Goal: Task Accomplishment & Management: Complete application form

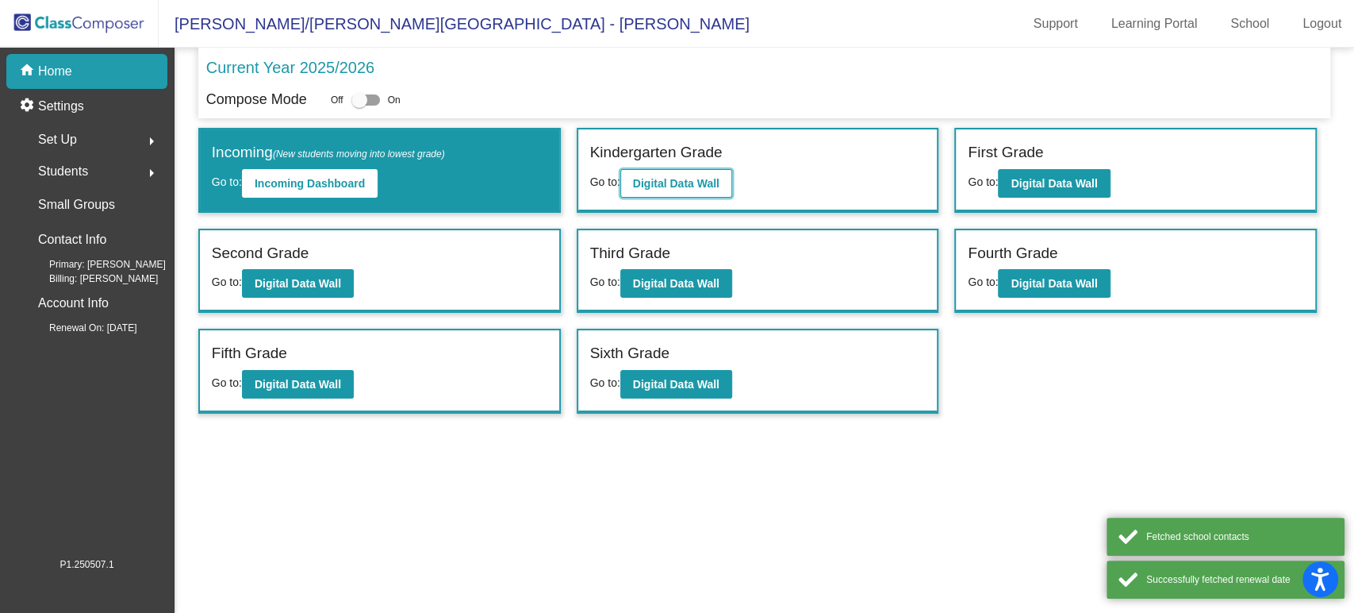
click at [659, 191] on button "Digital Data Wall" at bounding box center [676, 183] width 112 height 29
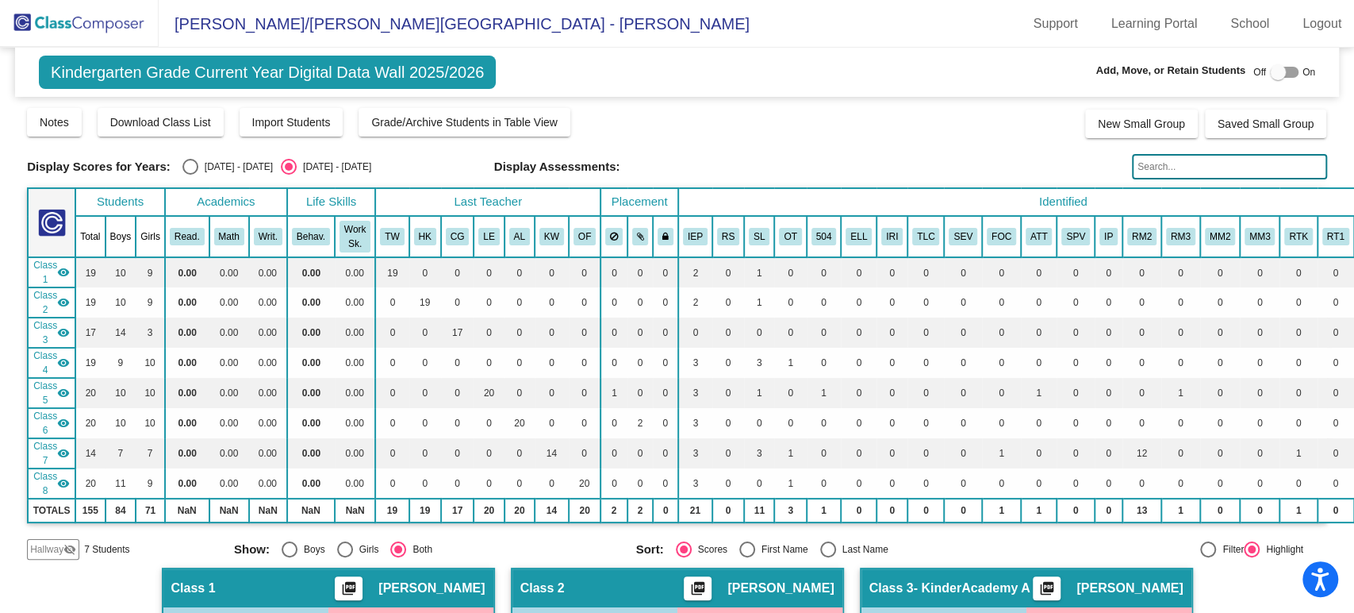
click at [46, 328] on span "Class 3" at bounding box center [45, 332] width 24 height 29
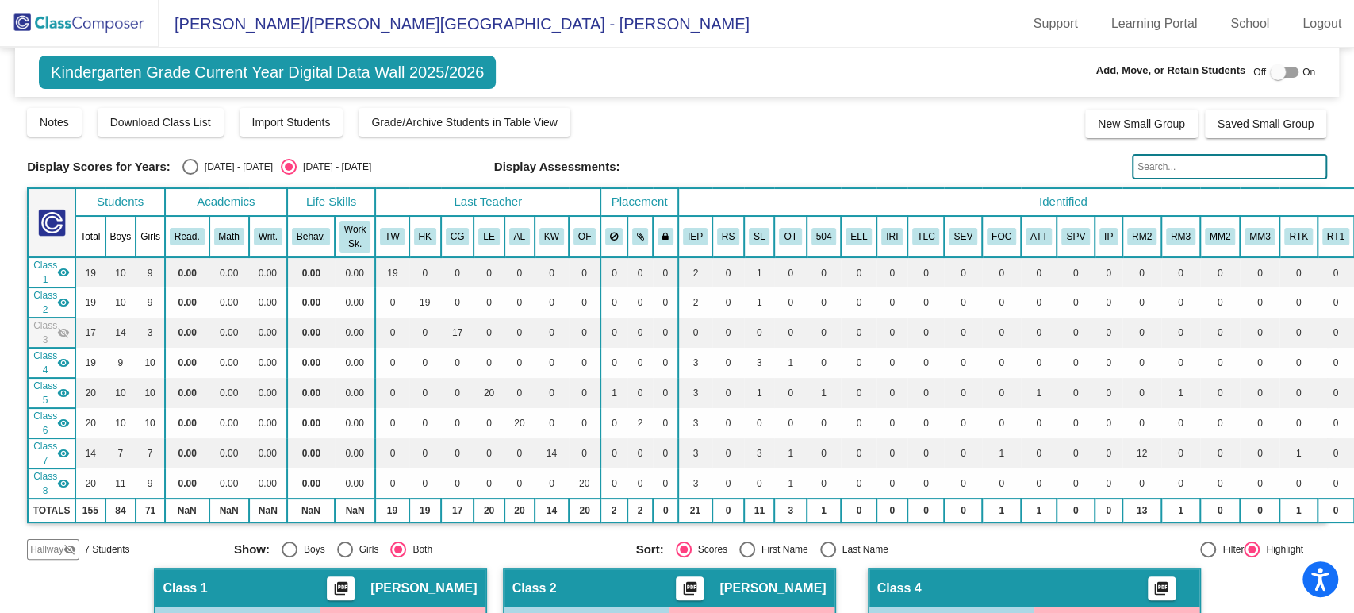
click at [46, 328] on span "Class 3" at bounding box center [45, 332] width 24 height 29
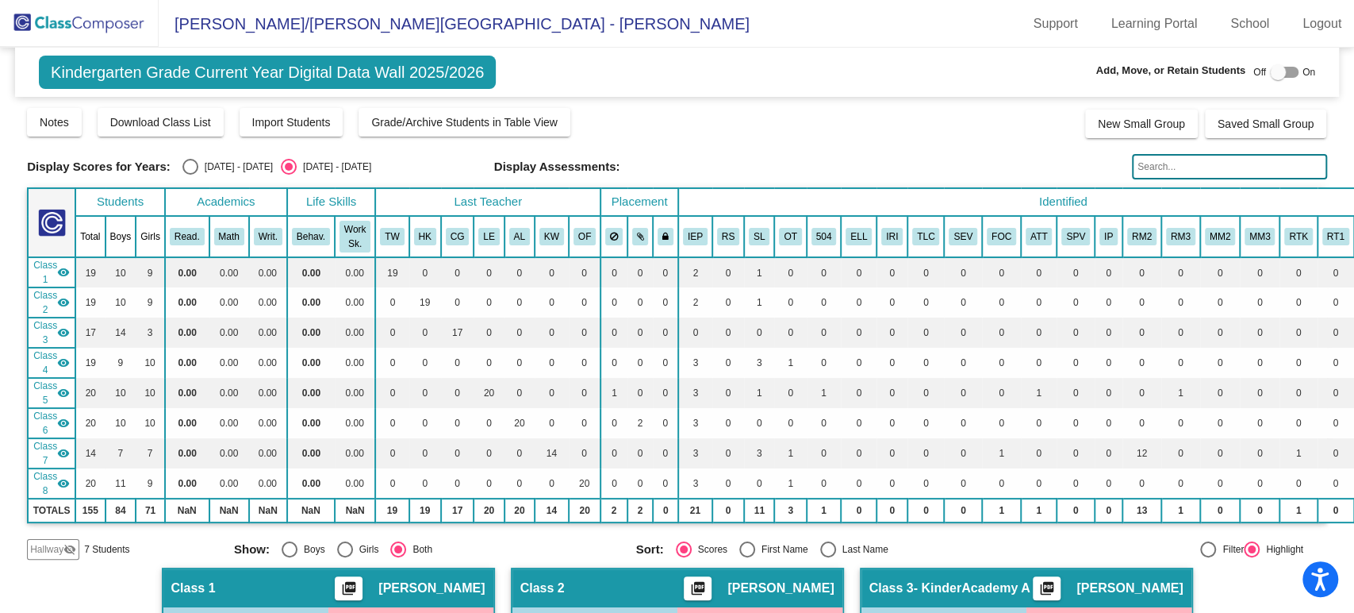
scroll to position [440, 0]
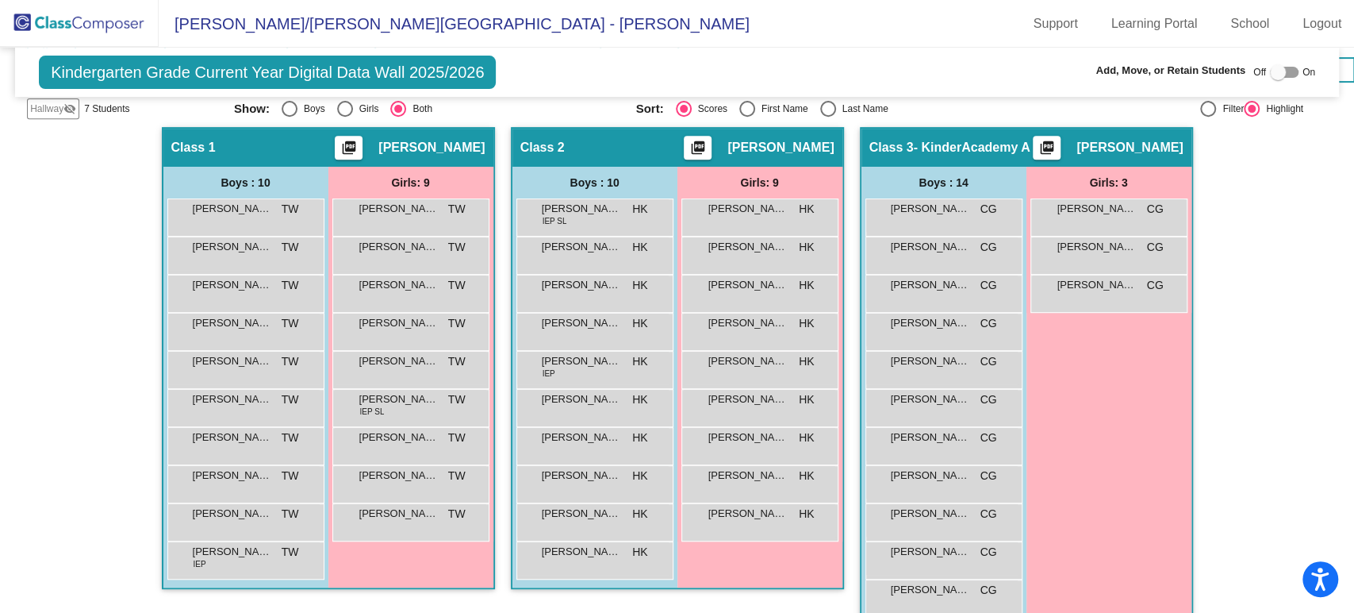
click at [0, 0] on div "Girls: 3 [PERSON_NAME] CG lock do_not_disturb_alt [PERSON_NAME] CG lock do_not_…" at bounding box center [0, 0] width 0 height 0
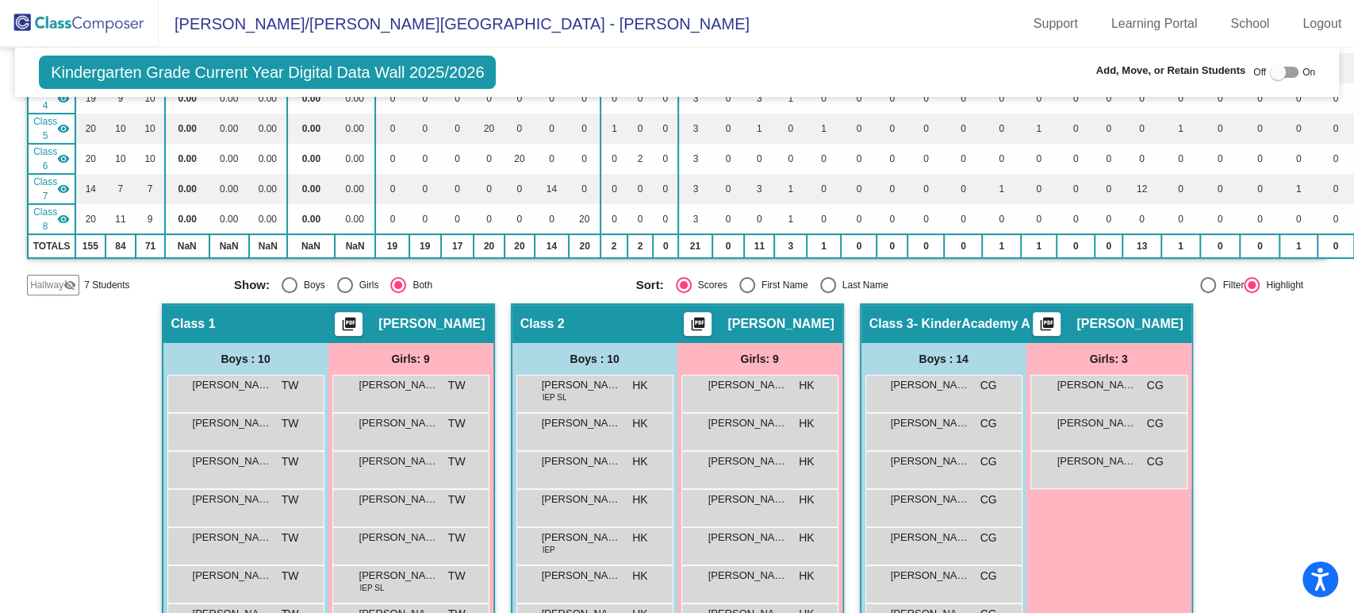
scroll to position [176, 0]
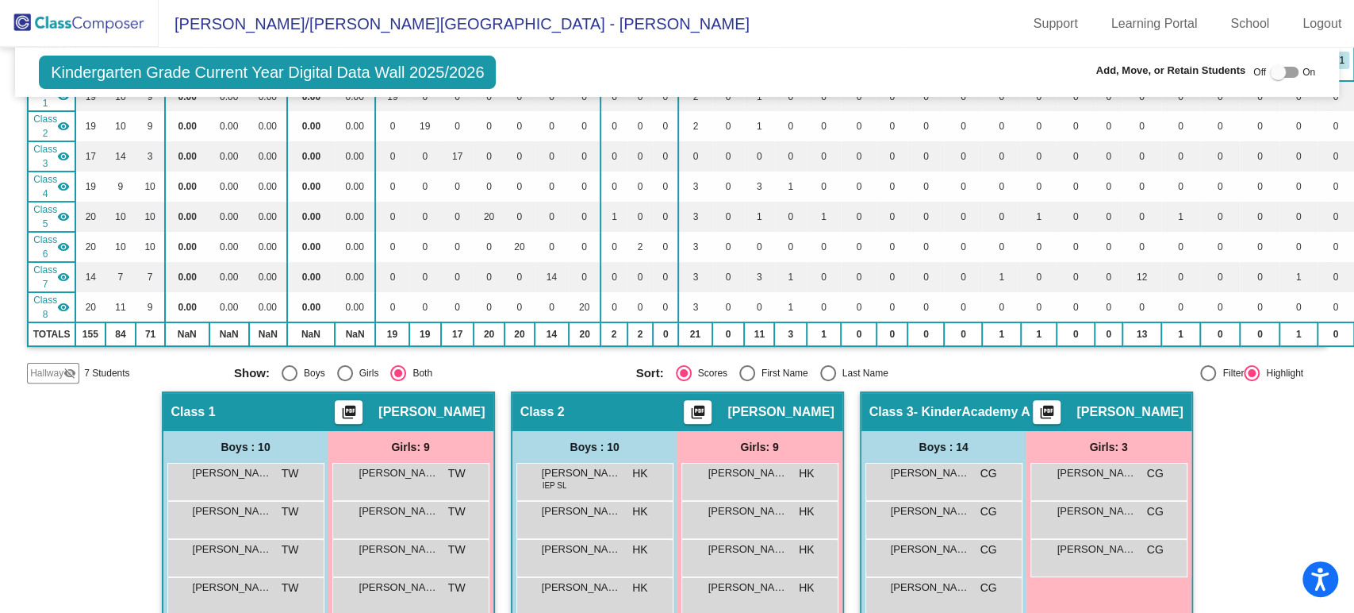
click at [44, 375] on span "Hallway" at bounding box center [46, 373] width 33 height 14
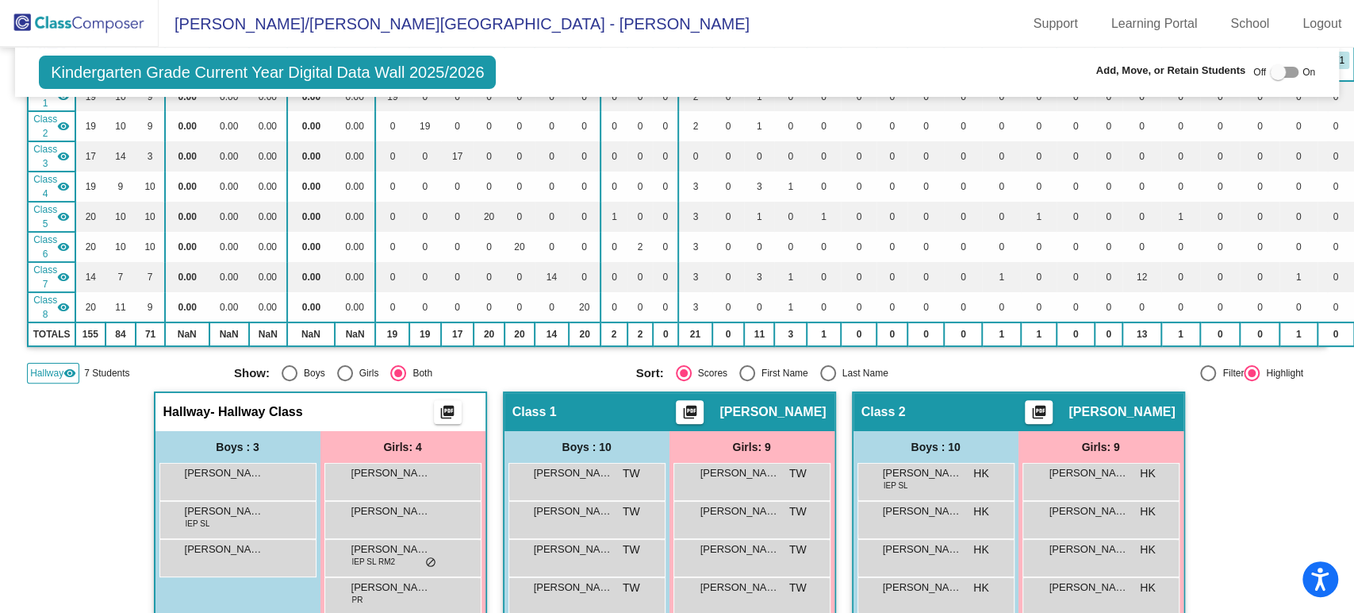
scroll to position [352, 0]
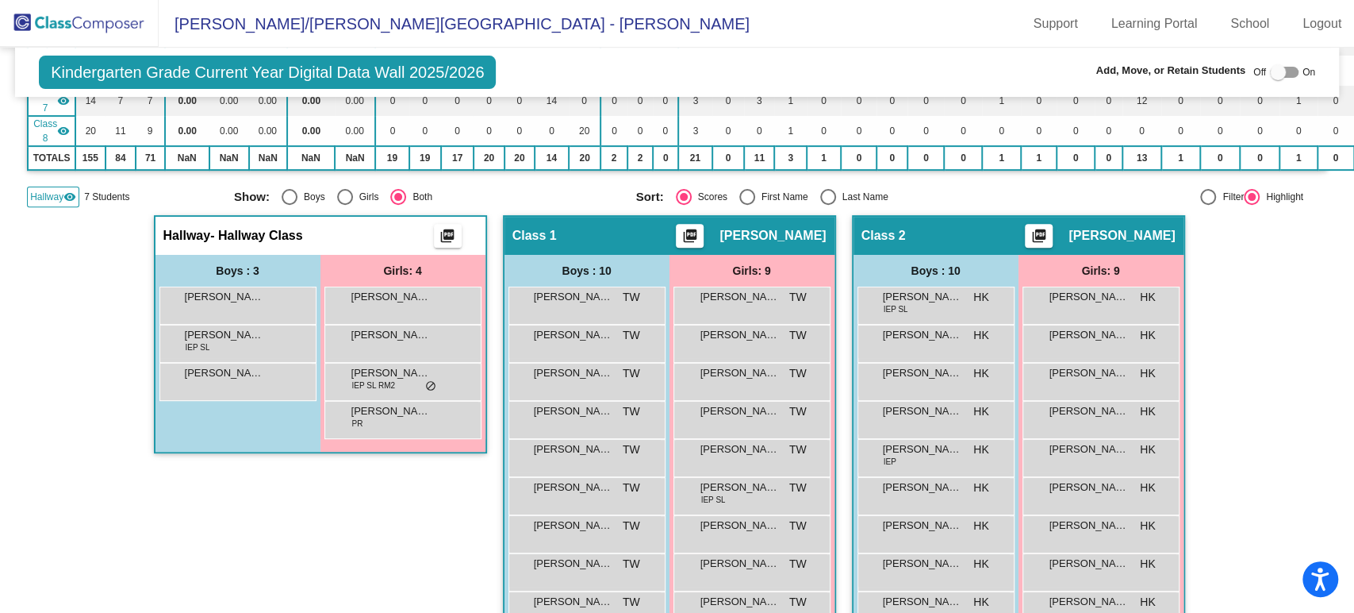
click at [1270, 75] on div at bounding box center [1278, 72] width 16 height 16
checkbox input "true"
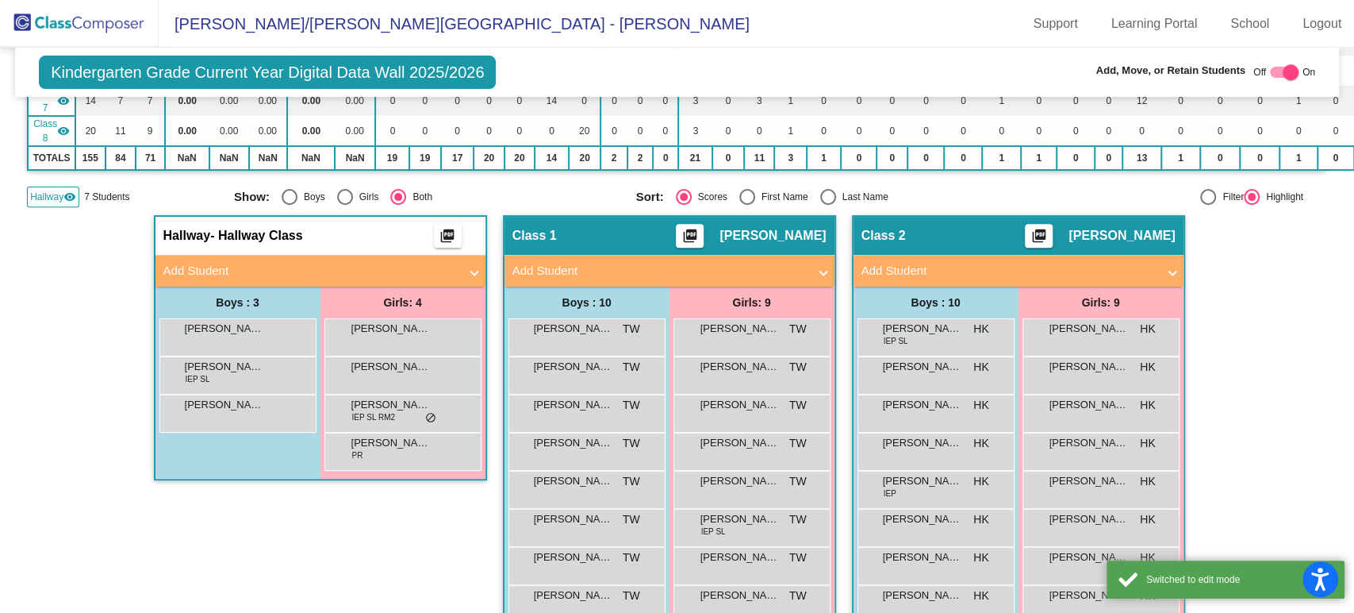
click at [221, 266] on mat-panel-title "Add Student" at bounding box center [310, 271] width 295 height 18
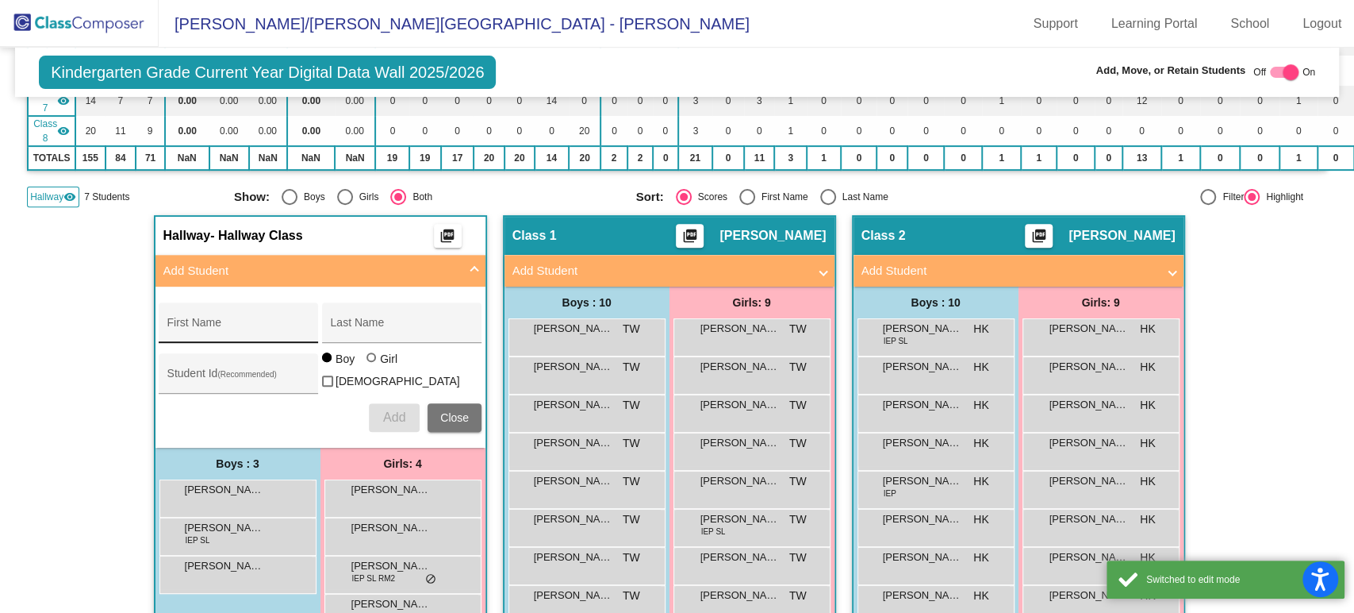
click at [233, 317] on div "First Name" at bounding box center [238, 327] width 143 height 33
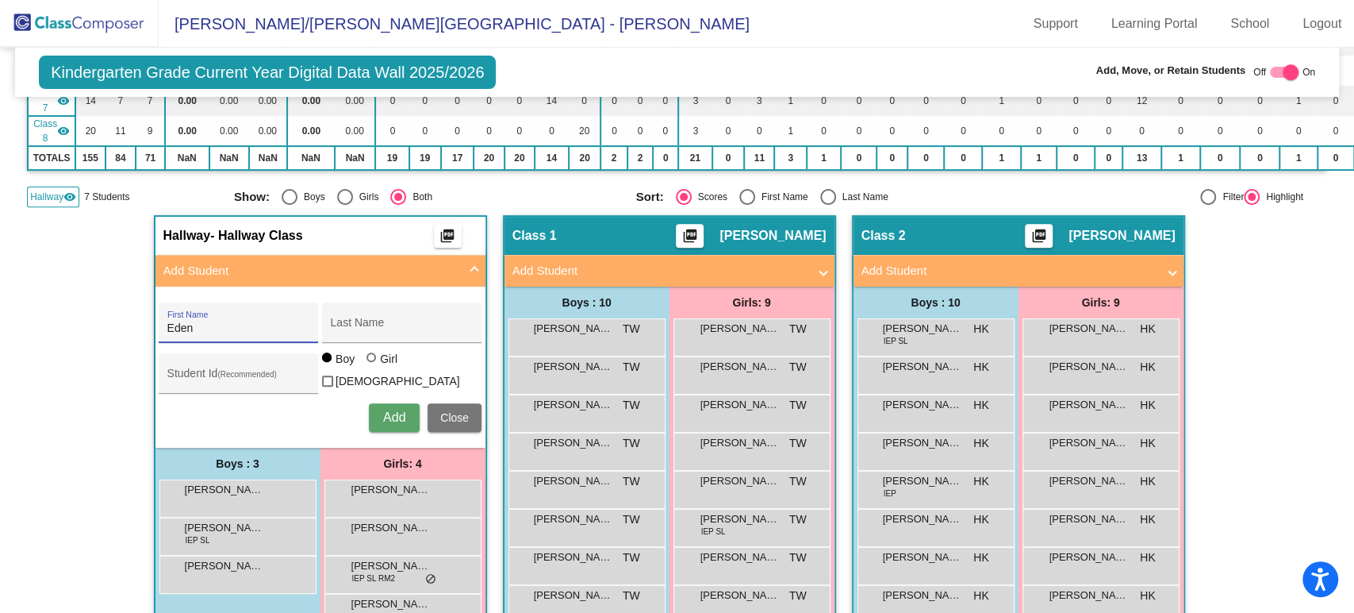
type input "Eden"
type input "Law"
click at [367, 360] on div at bounding box center [372, 357] width 10 height 10
click at [372, 365] on input "Girl" at bounding box center [372, 365] width 1 height 1
radio input "true"
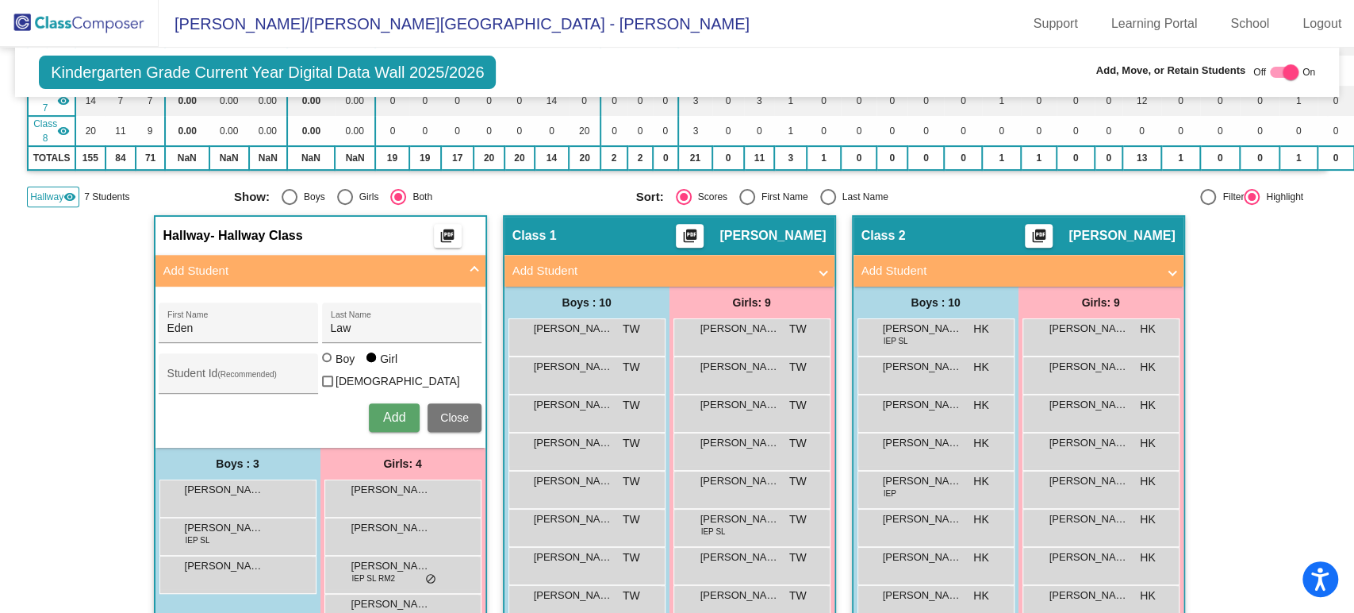
click at [397, 410] on span "Add" at bounding box center [394, 416] width 22 height 13
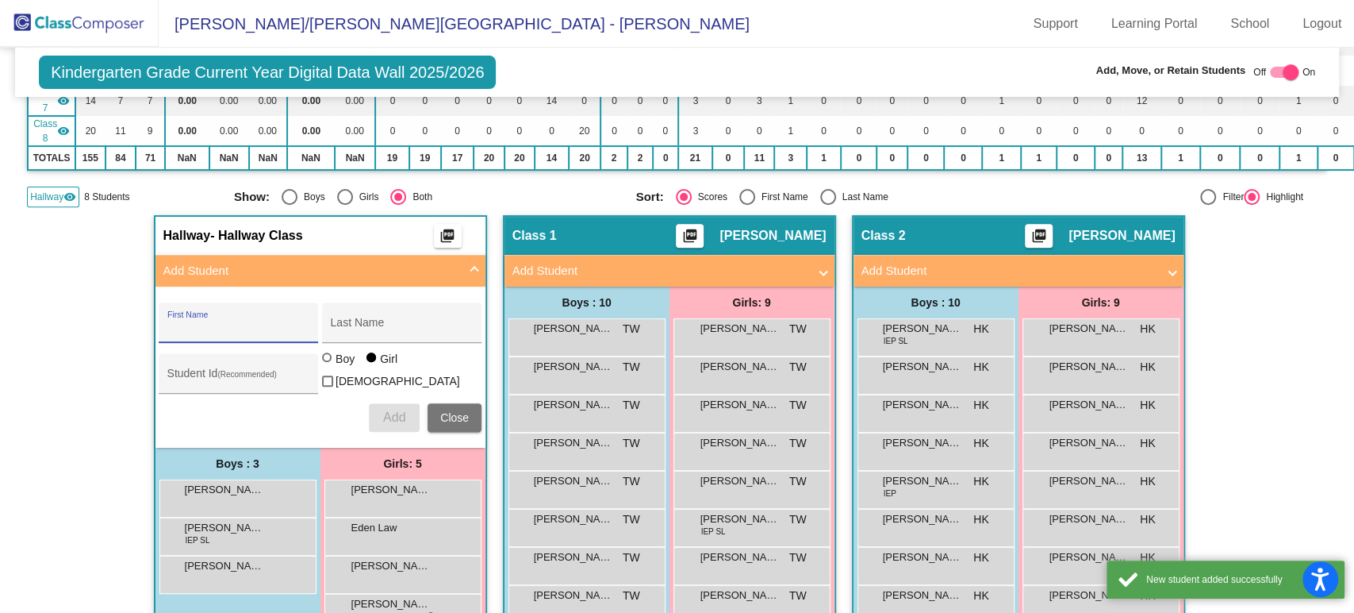
scroll to position [528, 0]
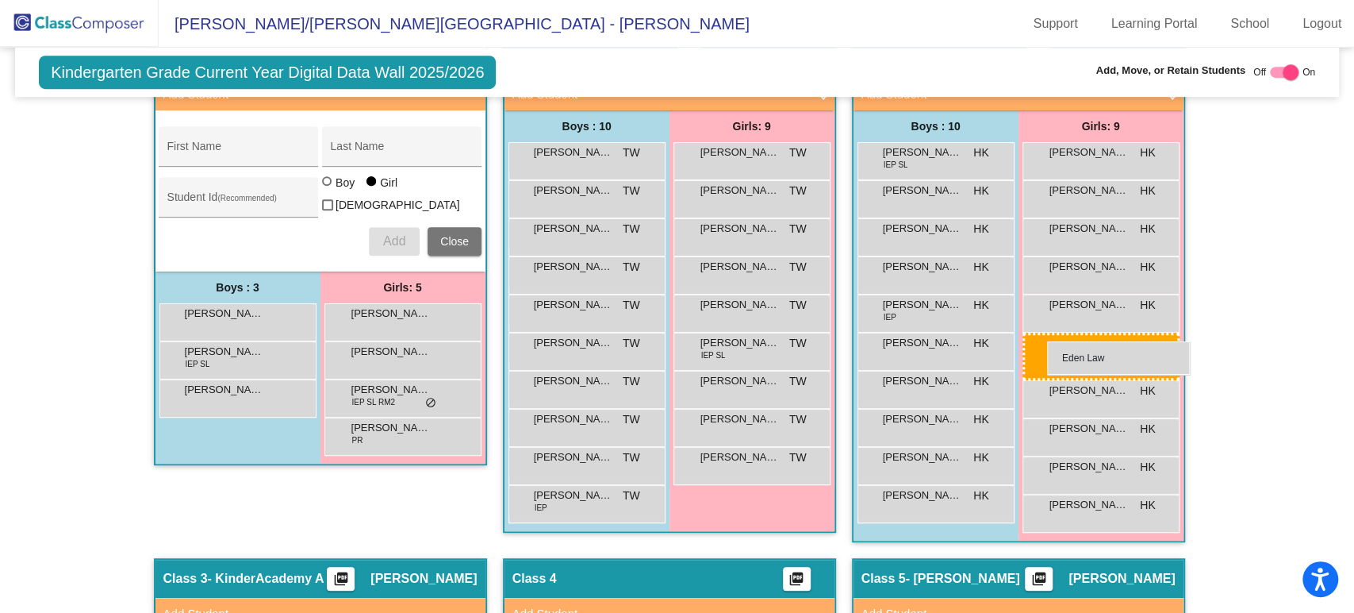
drag, startPoint x: 371, startPoint y: 341, endPoint x: 1047, endPoint y: 341, distance: 676.8
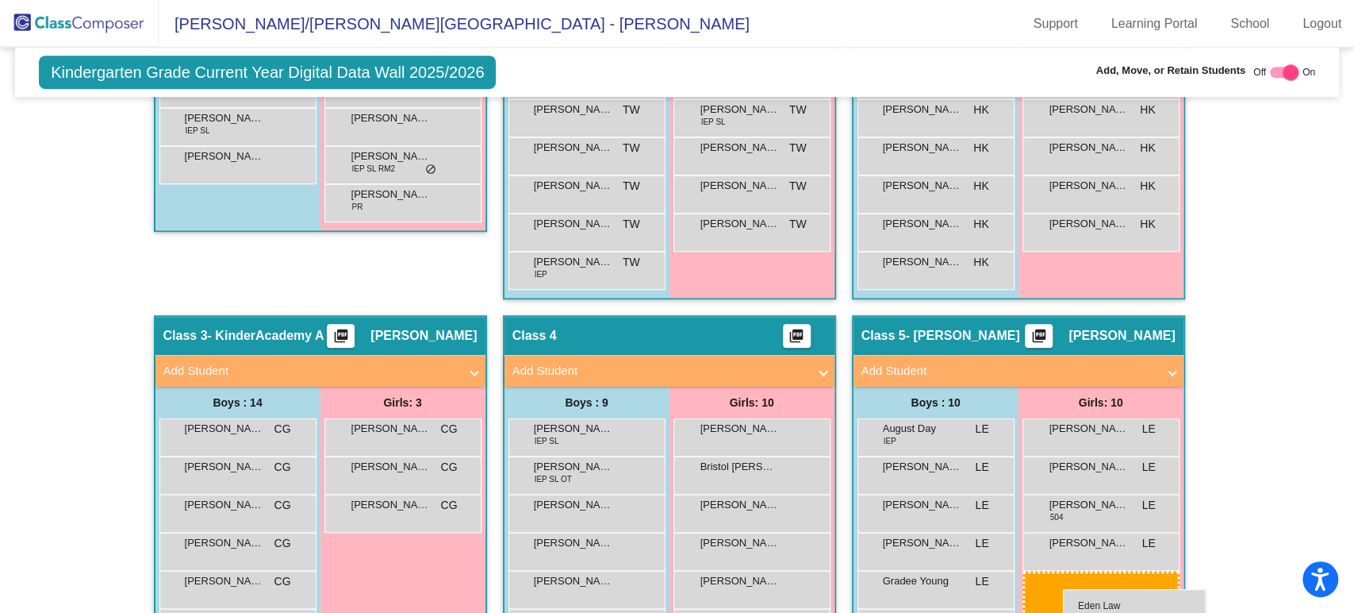
scroll to position [774, 0]
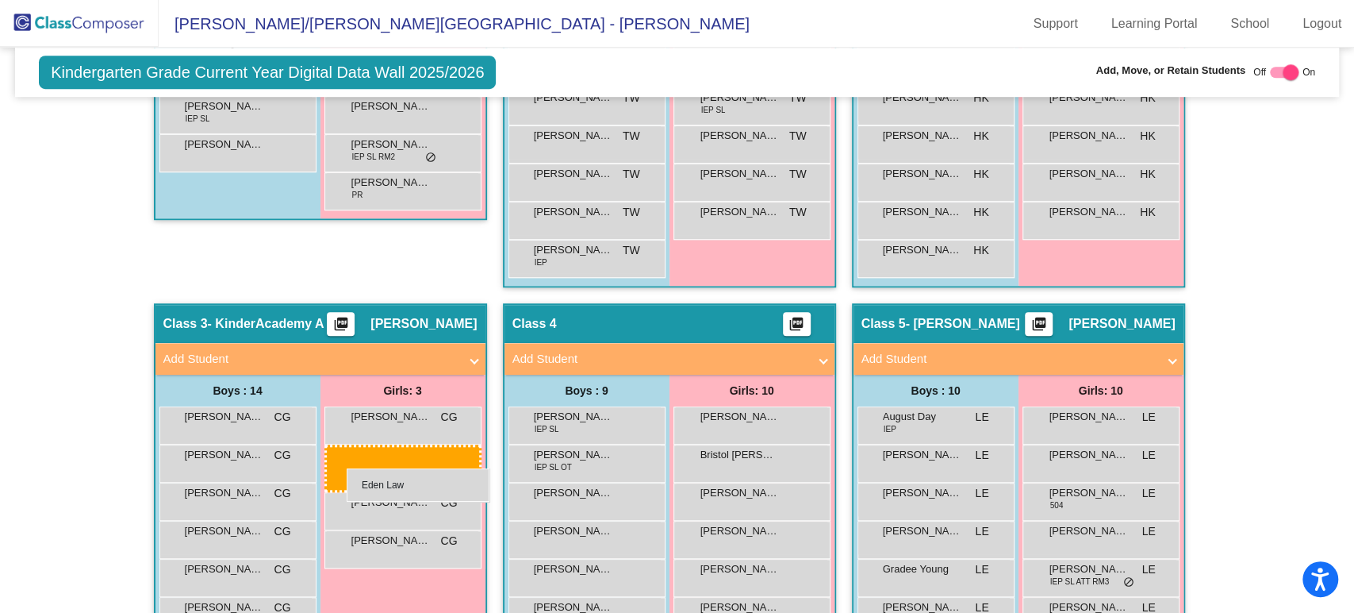
drag, startPoint x: 1098, startPoint y: 321, endPoint x: 347, endPoint y: 468, distance: 765.6
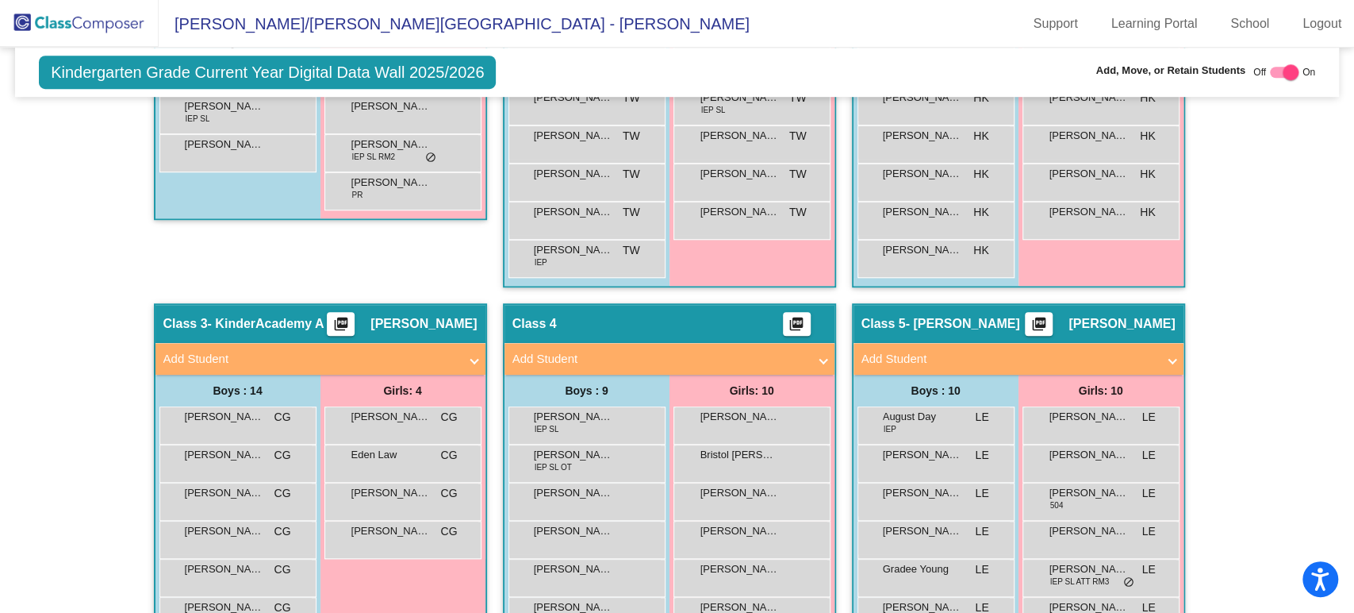
click at [406, 320] on span "[PERSON_NAME]" at bounding box center [424, 324] width 106 height 16
click at [336, 319] on div "Class 3 - KinderAcademy A picture_as_pdf [PERSON_NAME]" at bounding box center [321, 324] width 330 height 38
click at [351, 325] on mat-icon "picture_as_pdf" at bounding box center [341, 327] width 19 height 22
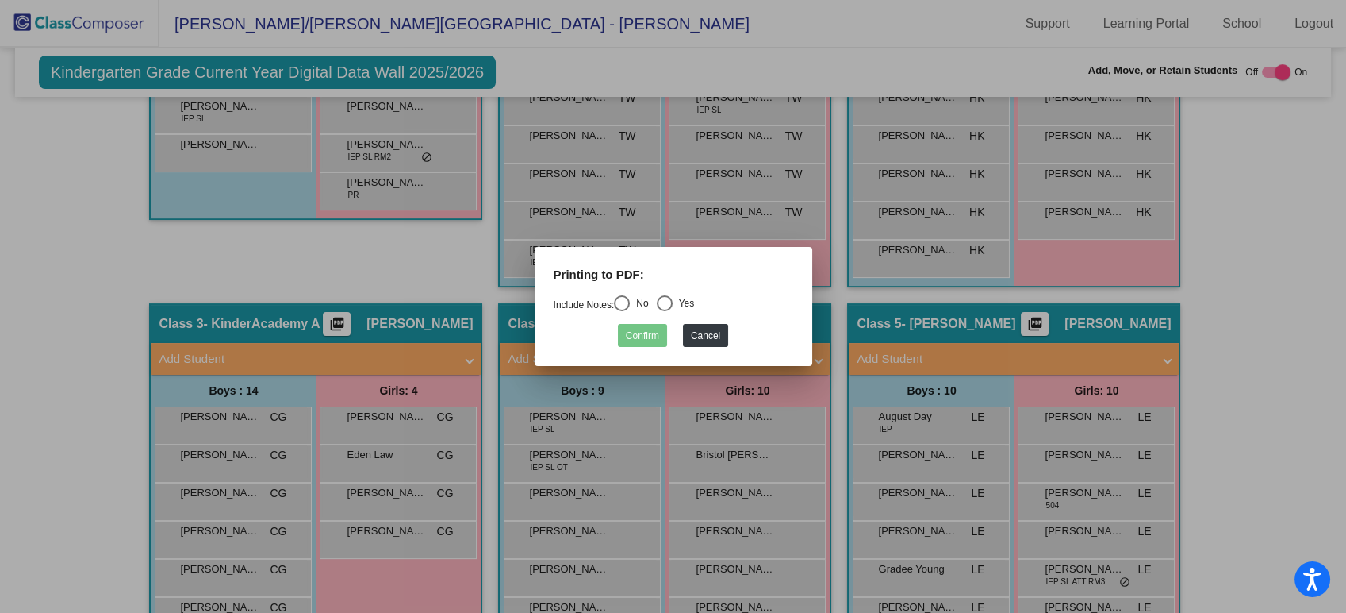
click at [622, 307] on div "Select an option" at bounding box center [622, 303] width 16 height 16
click at [622, 311] on input "No" at bounding box center [621, 311] width 1 height 1
radio input "true"
click at [641, 328] on button "Confirm" at bounding box center [642, 335] width 49 height 23
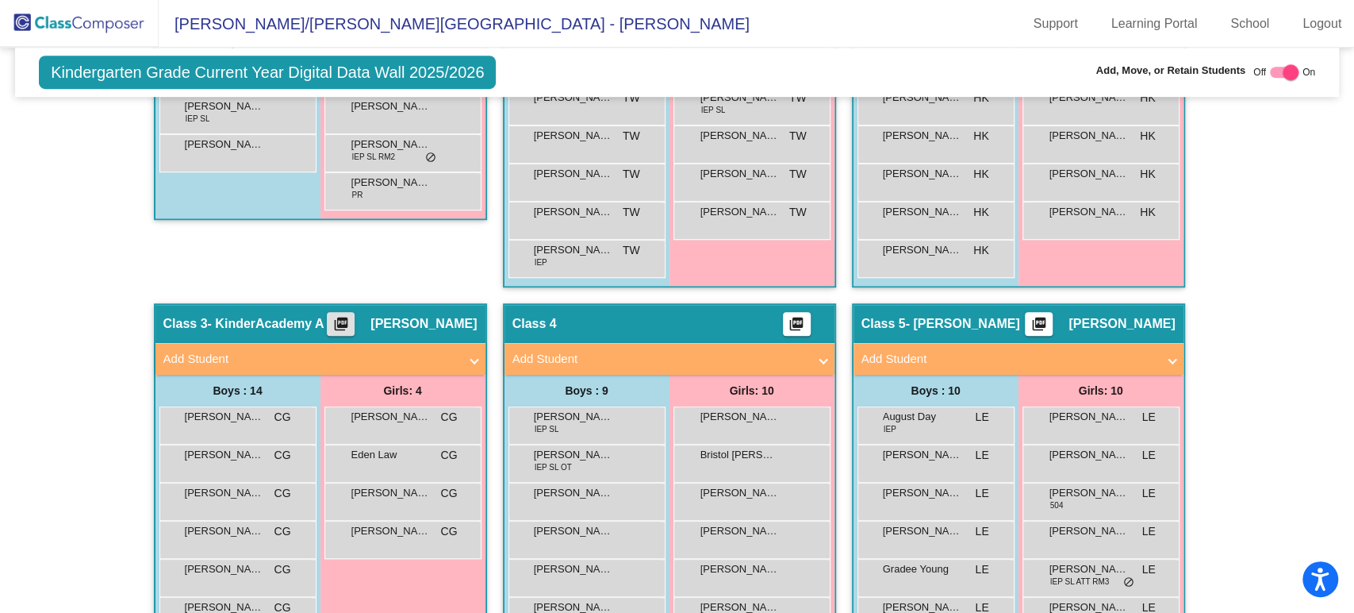
scroll to position [0, 0]
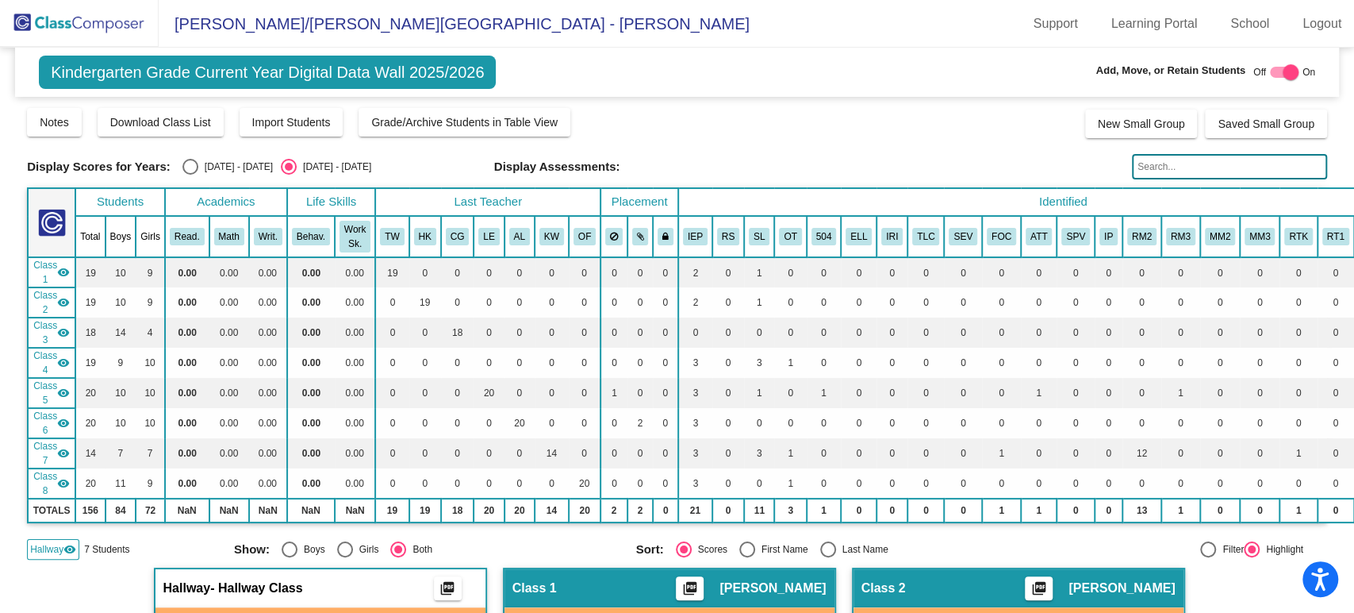
click at [65, 267] on mat-icon "visibility" at bounding box center [63, 272] width 13 height 13
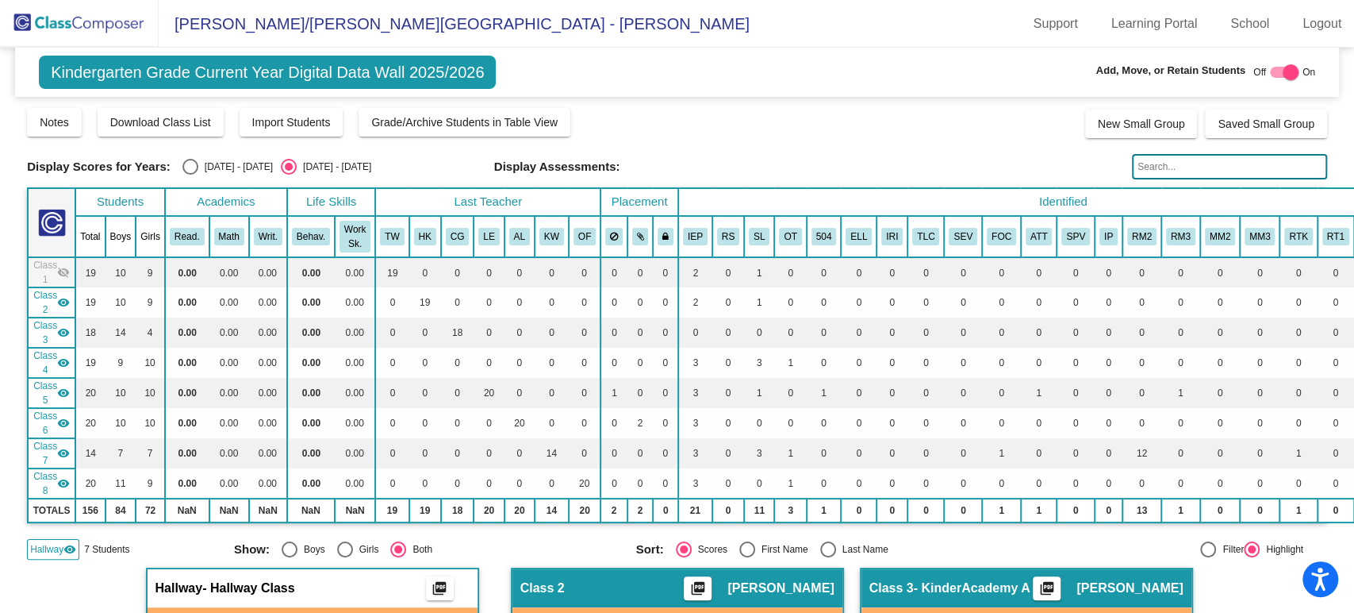
click at [61, 300] on mat-icon "visibility" at bounding box center [63, 302] width 13 height 13
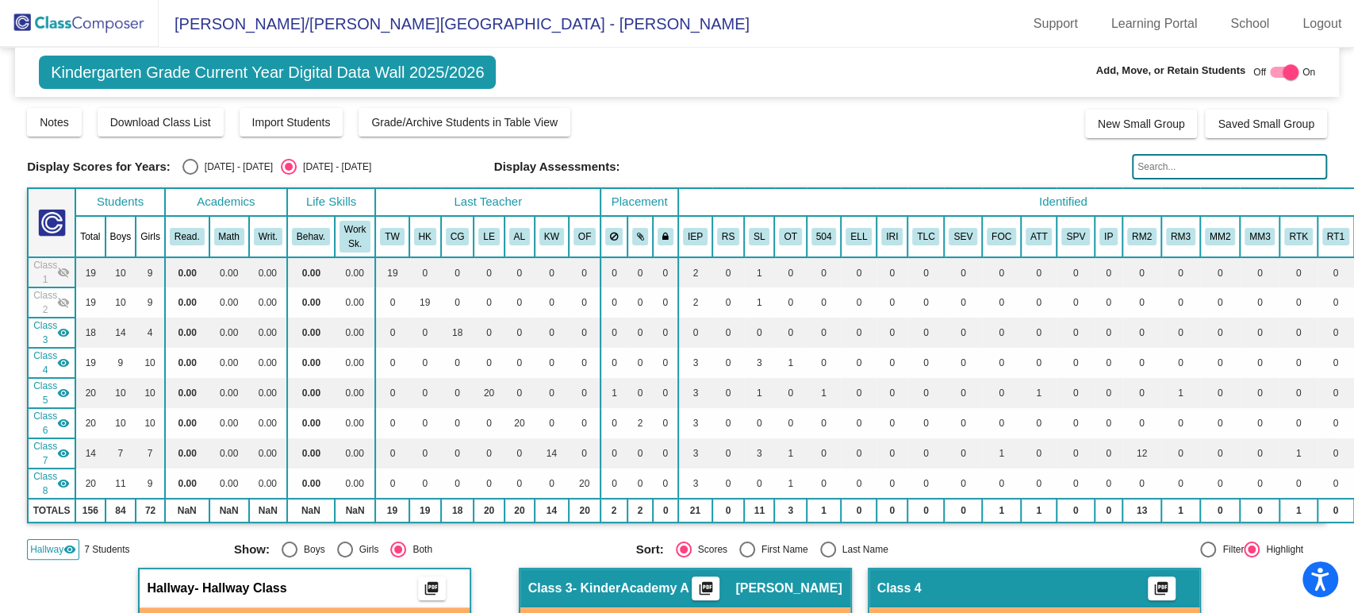
click at [63, 328] on mat-icon "visibility" at bounding box center [63, 332] width 13 height 13
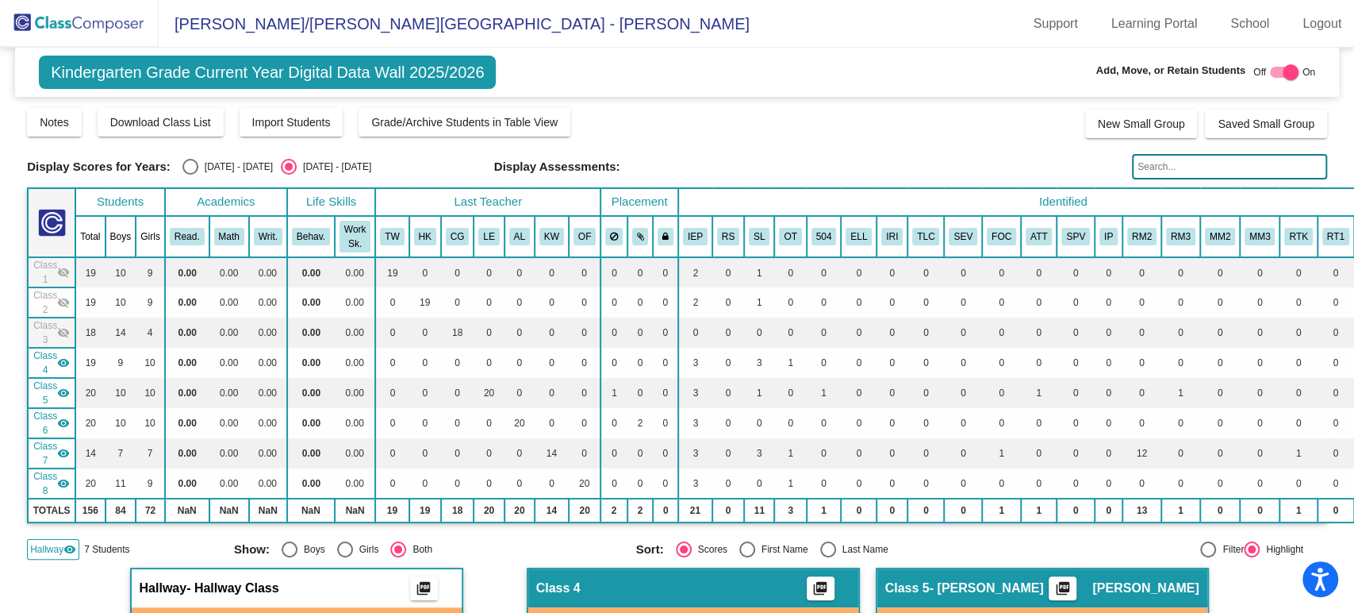
click at [62, 329] on mat-icon "visibility_off" at bounding box center [63, 332] width 13 height 13
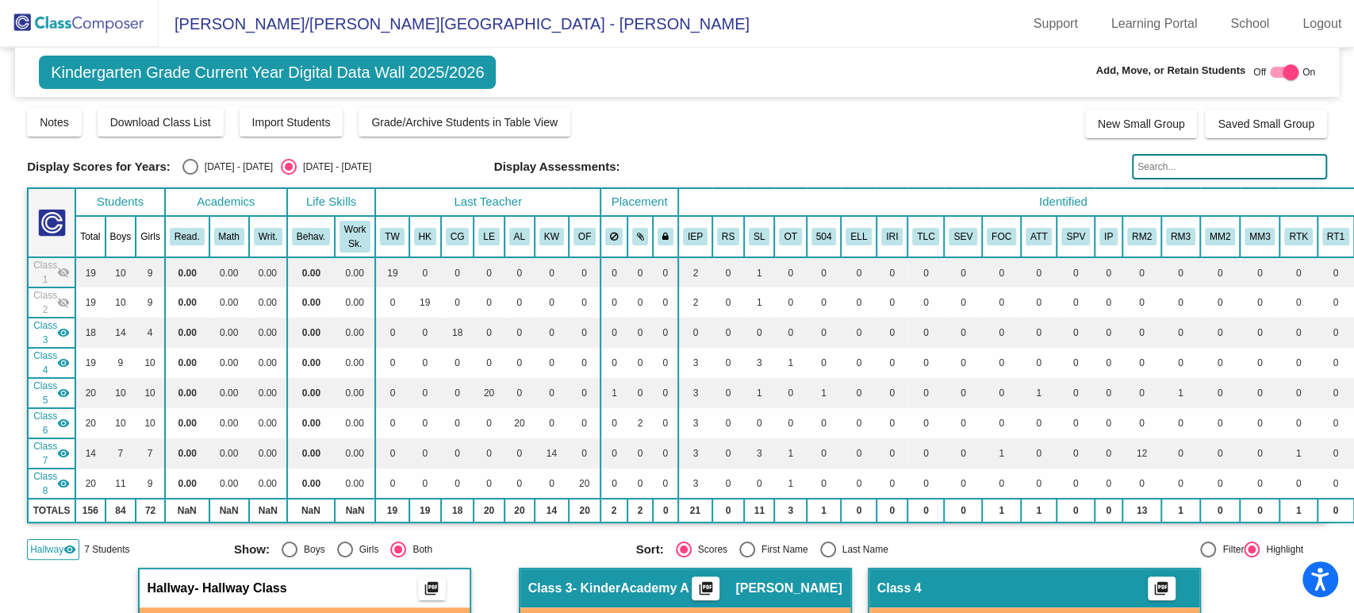
click at [60, 359] on mat-icon "visibility" at bounding box center [63, 362] width 13 height 13
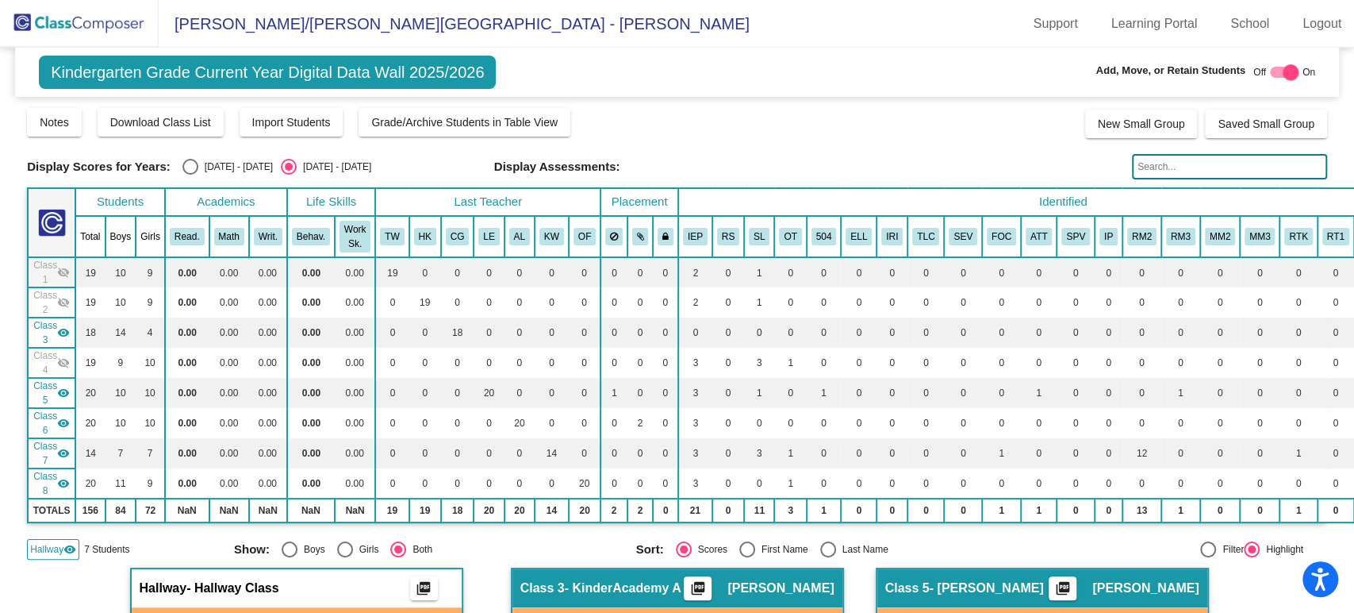
click at [63, 390] on mat-icon "visibility" at bounding box center [63, 392] width 13 height 13
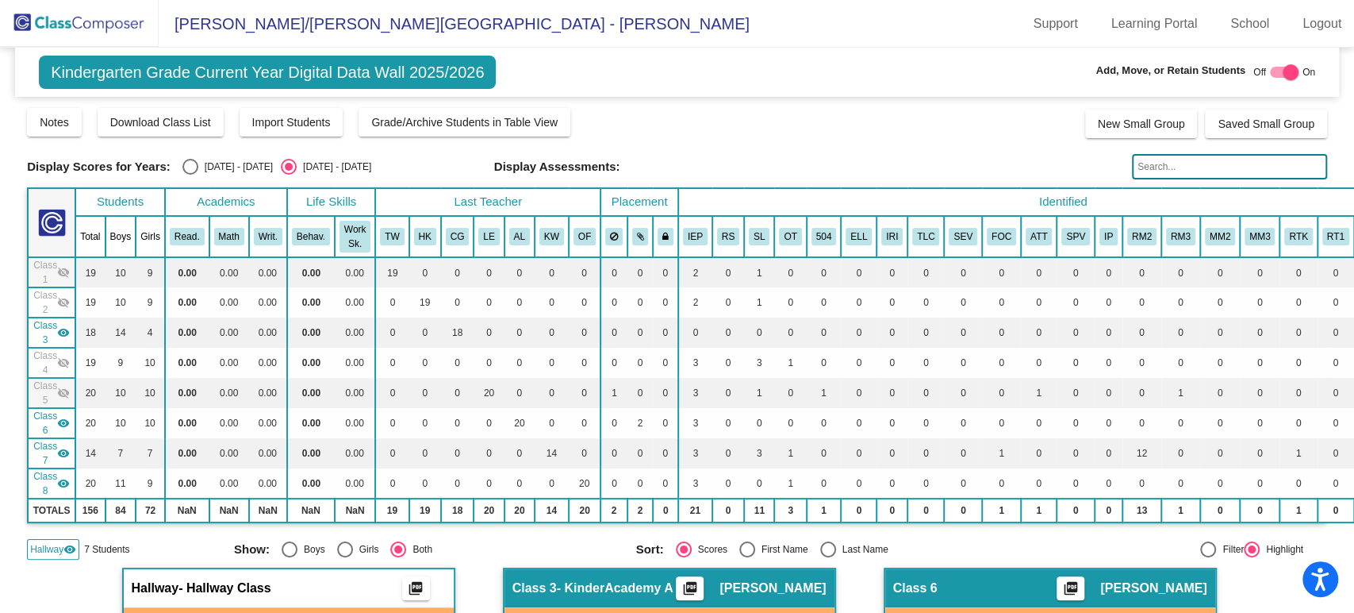
click at [61, 424] on mat-icon "visibility" at bounding box center [63, 423] width 13 height 13
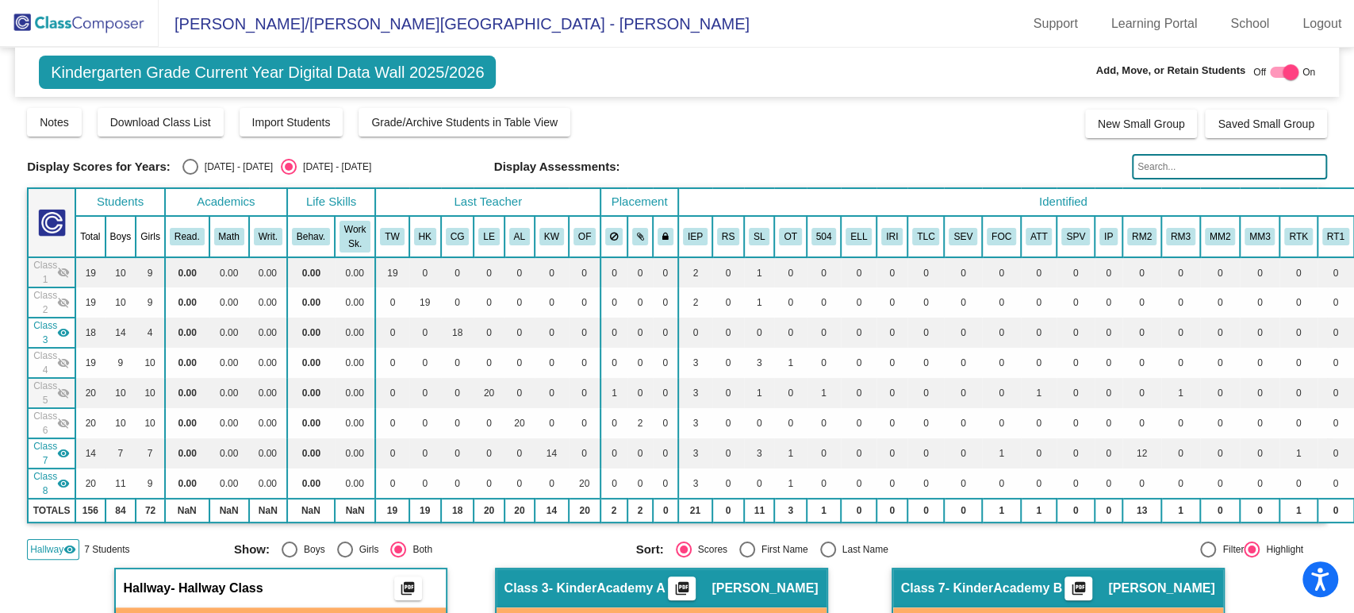
click at [62, 451] on mat-icon "visibility" at bounding box center [63, 453] width 13 height 13
click at [63, 477] on mat-icon "visibility" at bounding box center [63, 483] width 13 height 13
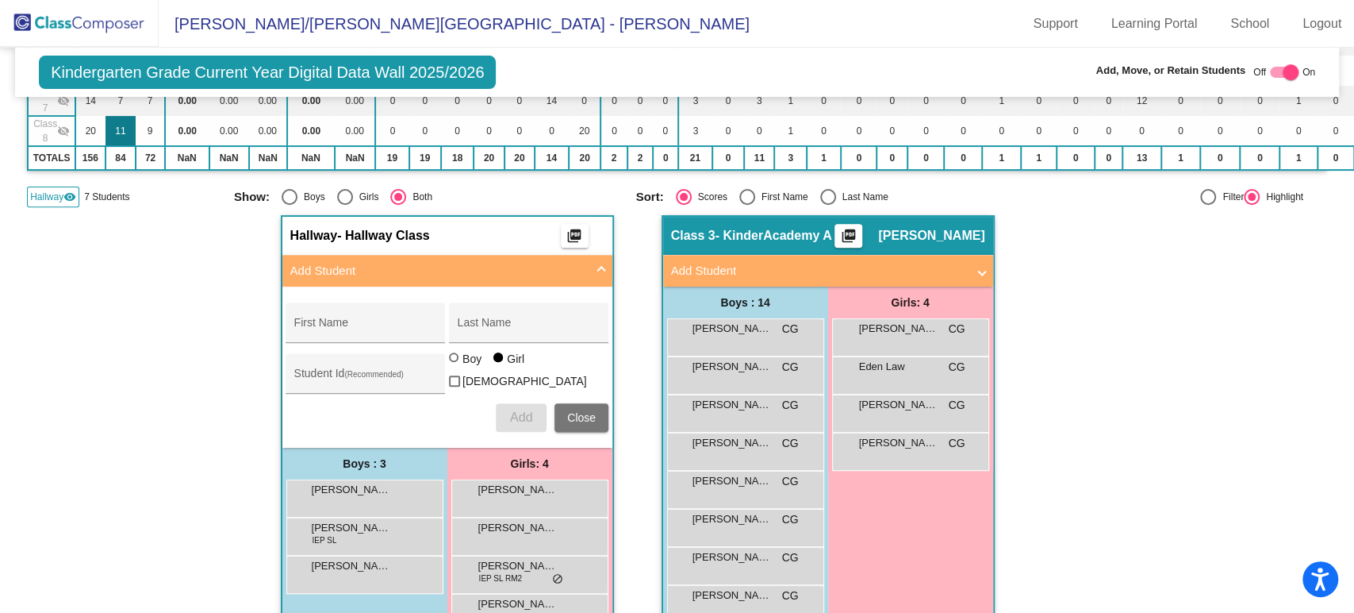
scroll to position [264, 0]
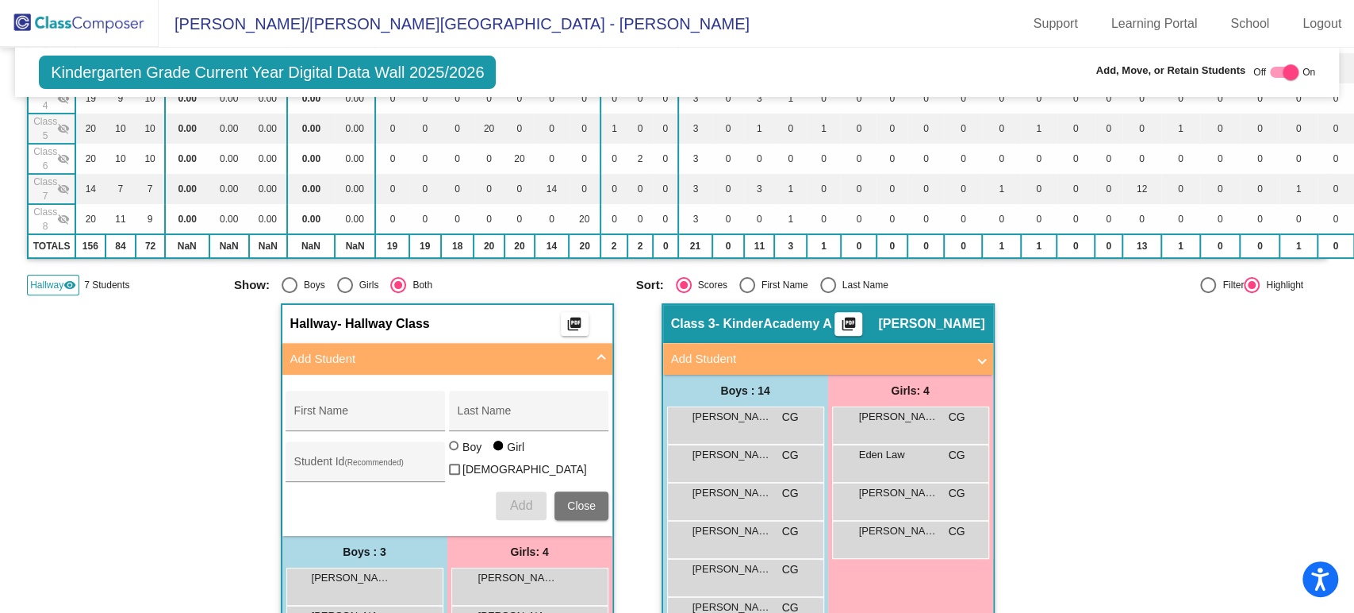
click at [47, 286] on span "Hallway" at bounding box center [46, 285] width 33 height 14
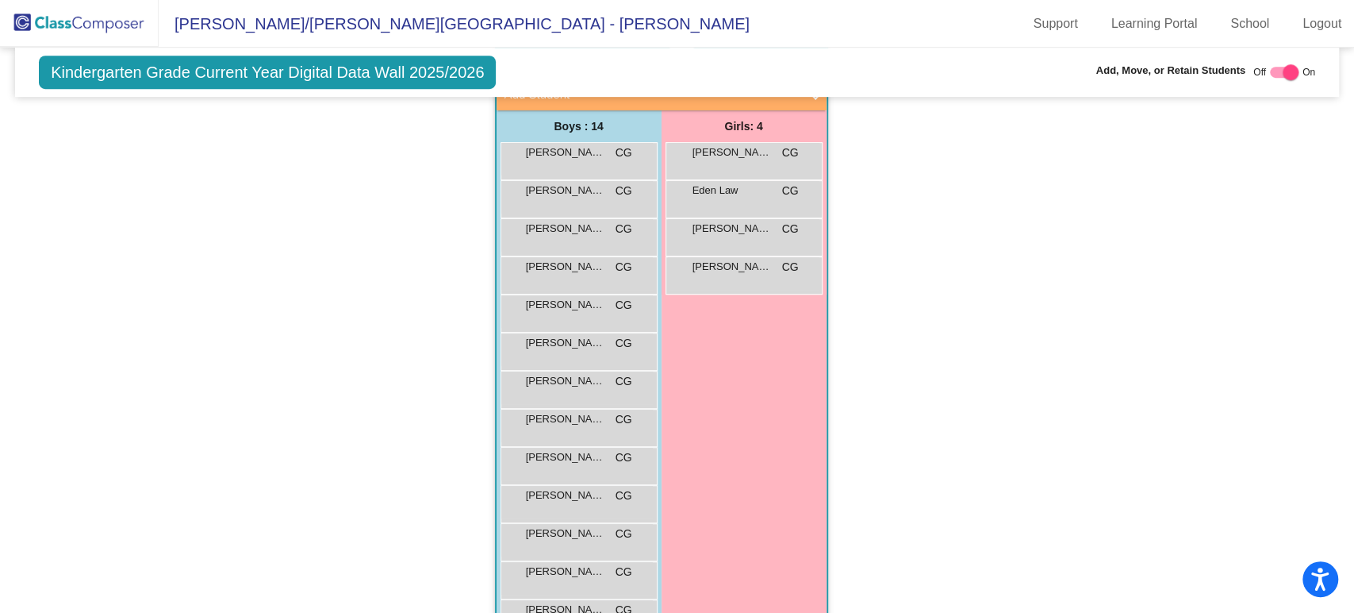
scroll to position [471, 0]
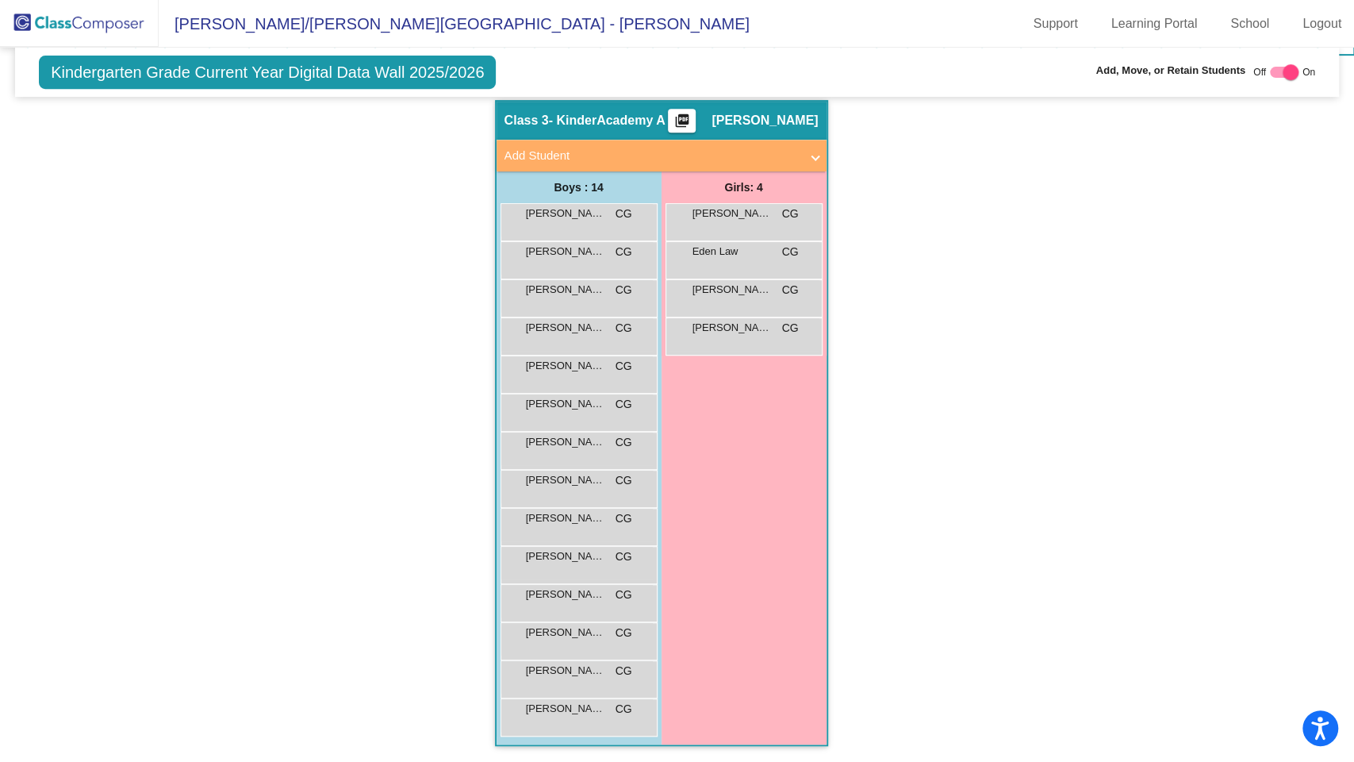
click at [905, 266] on div "Hallway - Hallway Class picture_as_pdf Add Student First Name Last Name Student…" at bounding box center [677, 431] width 1300 height 662
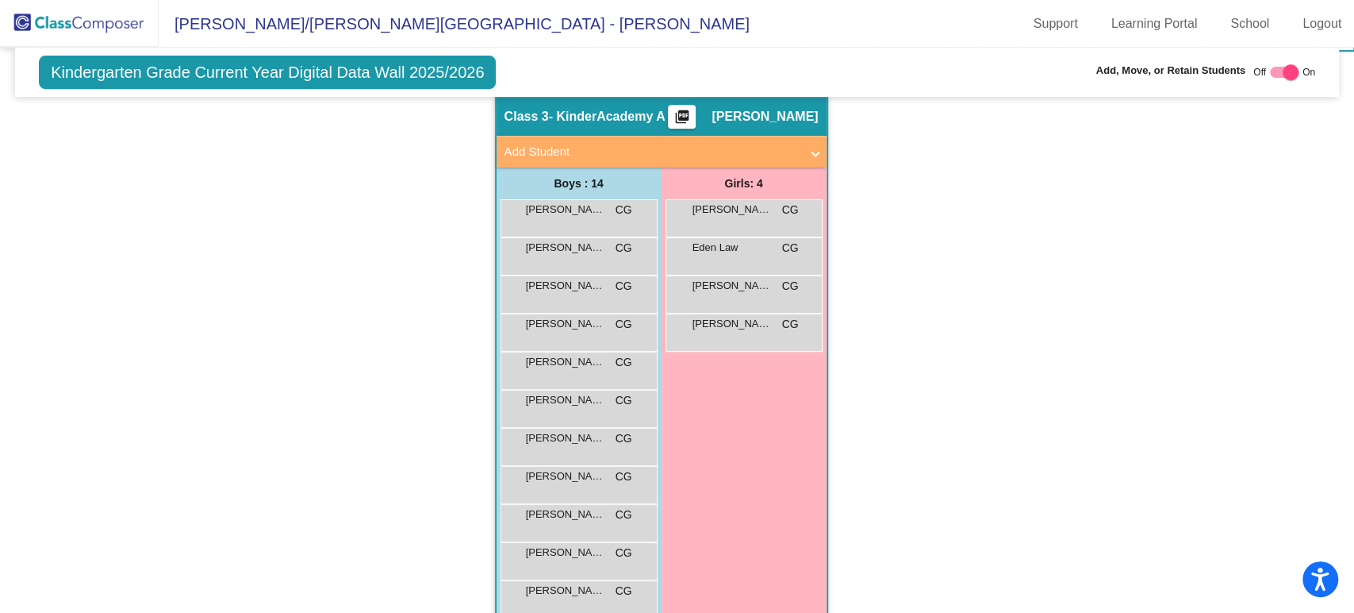
scroll to position [528, 0]
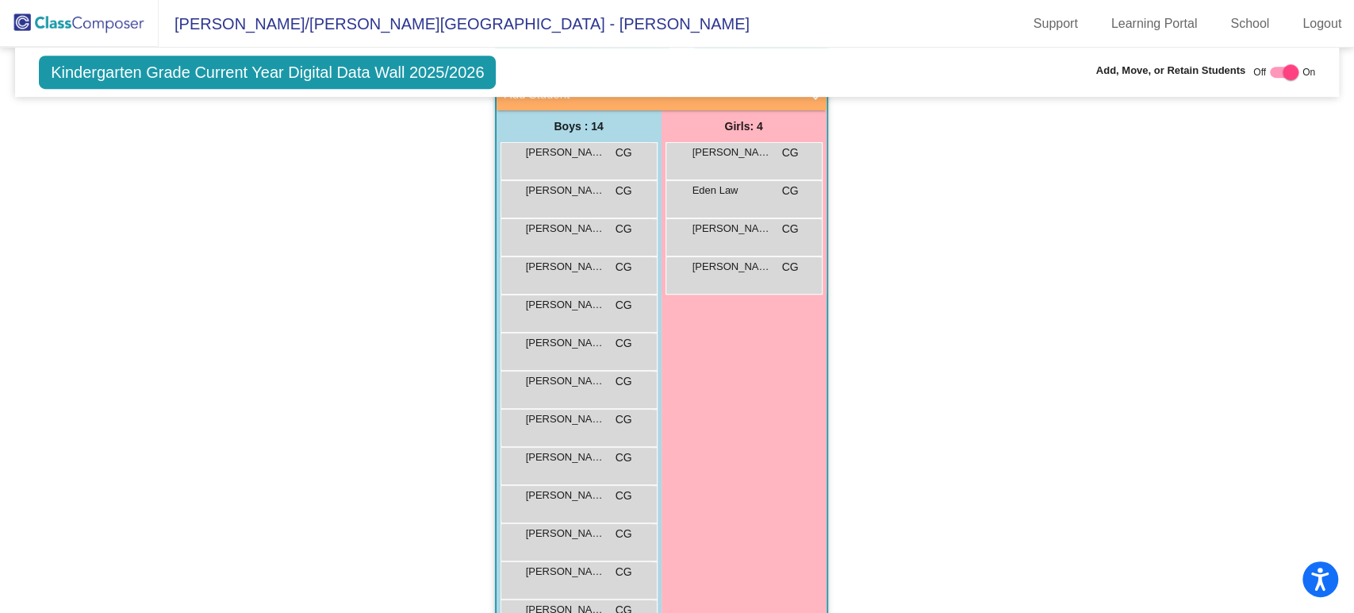
click at [919, 217] on div "Hallway - Hallway Class picture_as_pdf Add Student First Name Last Name Student…" at bounding box center [677, 370] width 1300 height 662
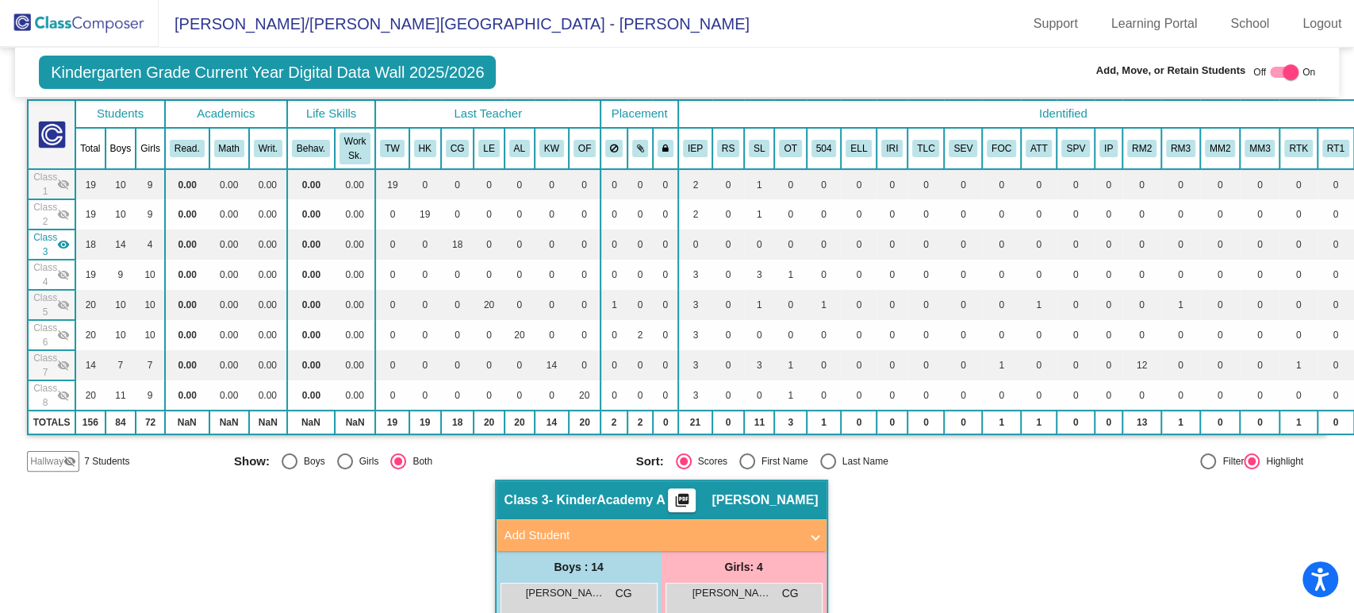
scroll to position [0, 0]
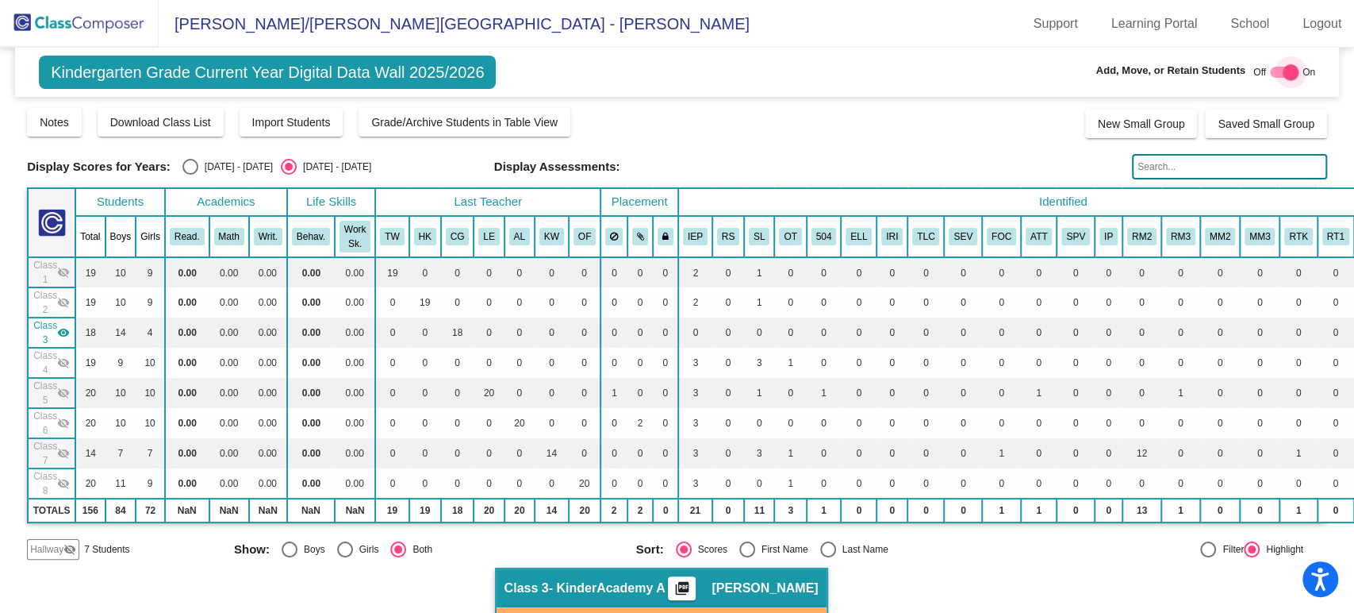
click at [1285, 71] on div at bounding box center [1291, 72] width 16 height 16
checkbox input "false"
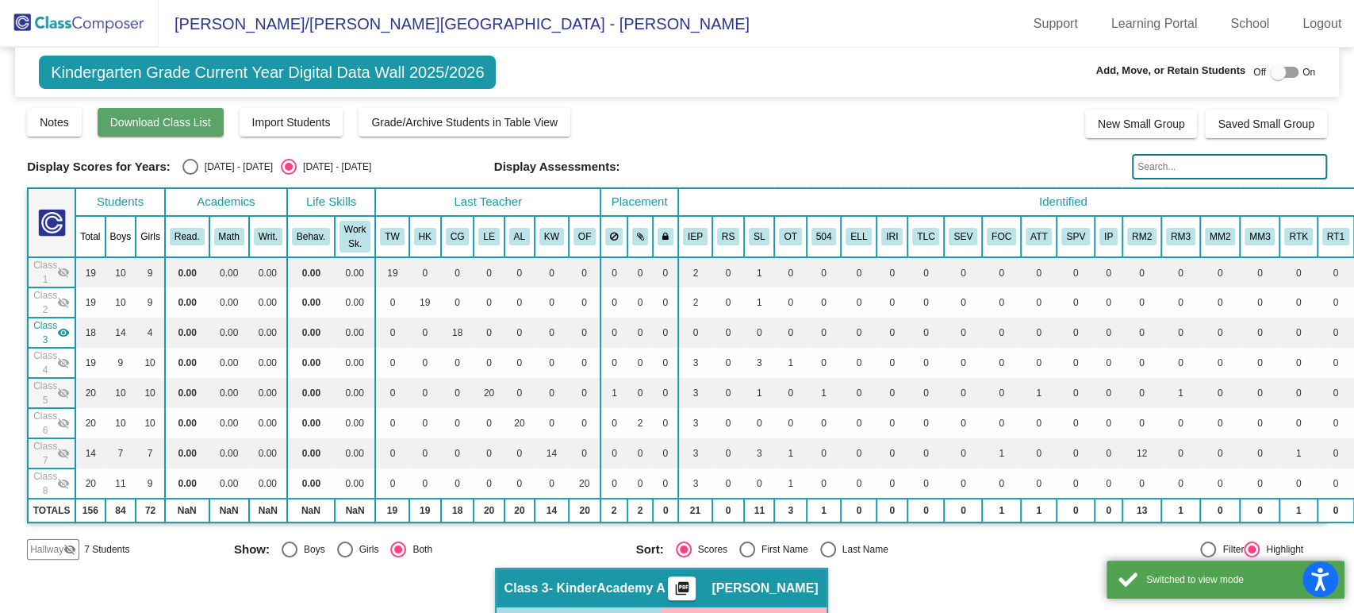
click at [174, 122] on span "Download Class List" at bounding box center [160, 122] width 101 height 13
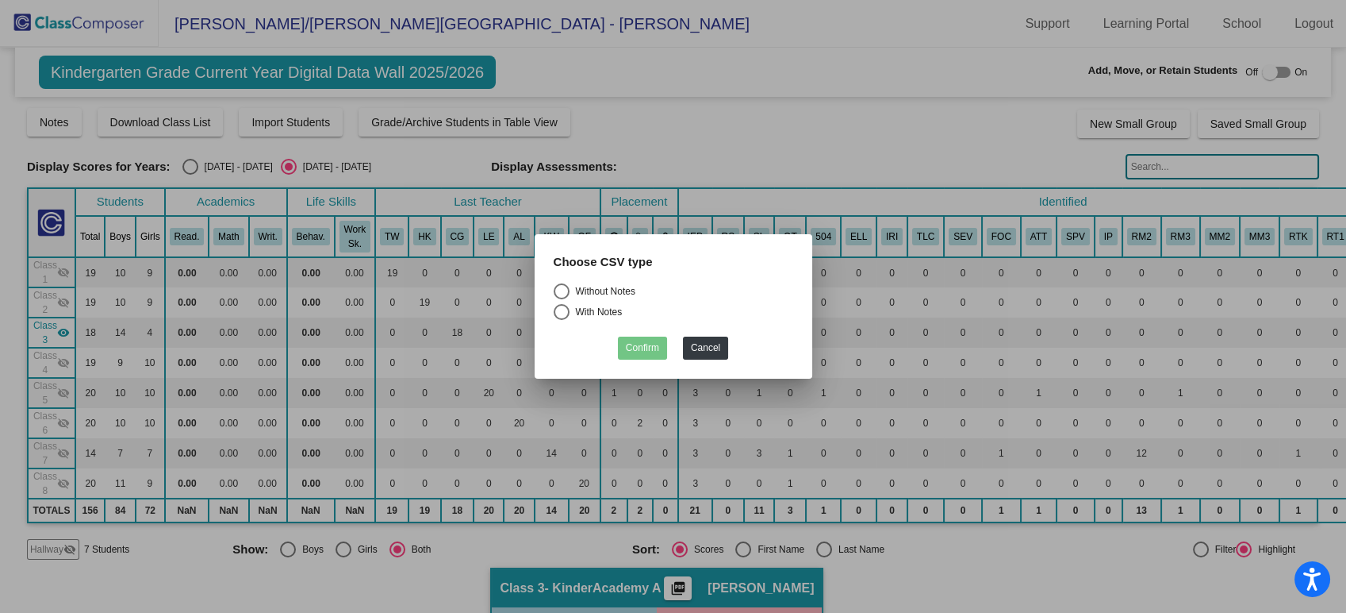
click at [714, 117] on div at bounding box center [673, 306] width 1346 height 613
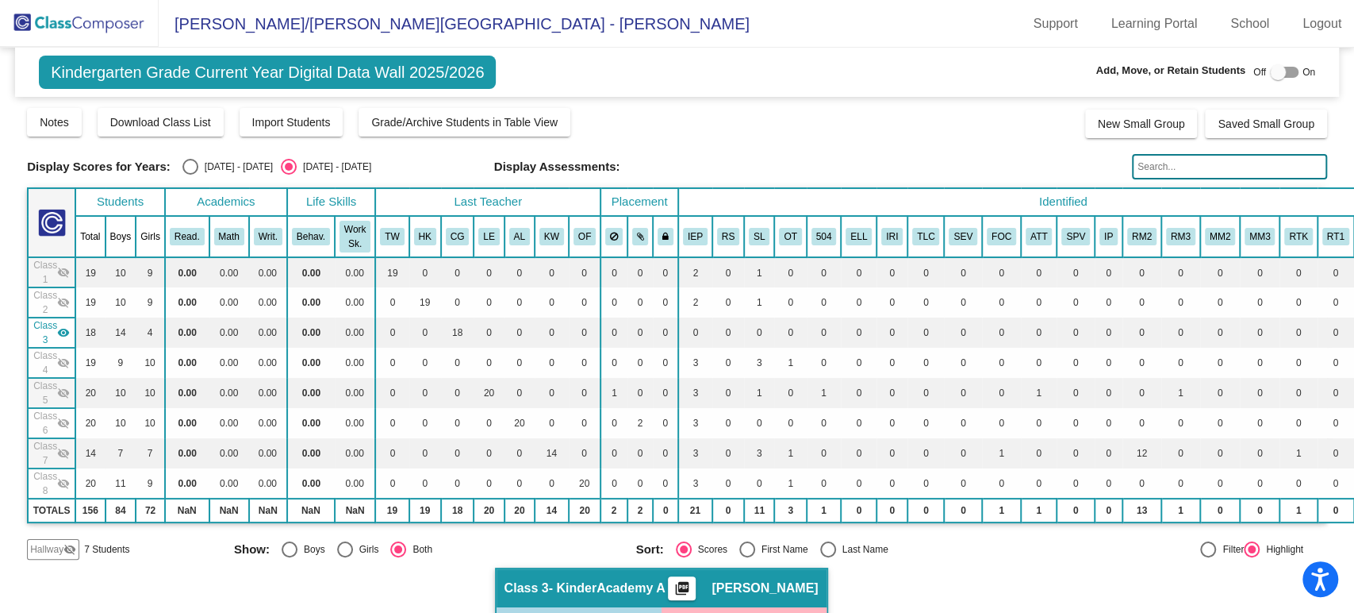
click at [68, 26] on img at bounding box center [79, 23] width 159 height 47
